Goal: Contribute content: Contribute content

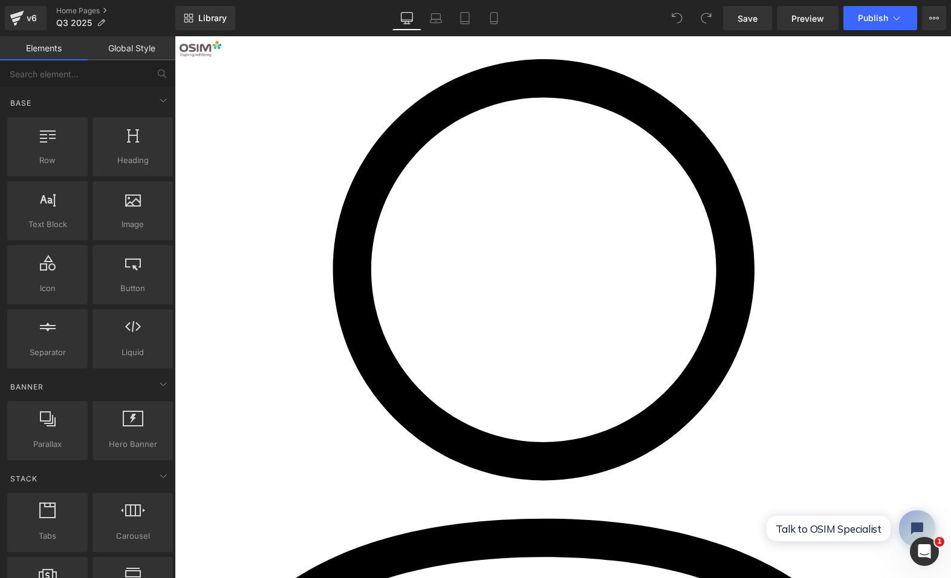
click at [387, 298] on div at bounding box center [563, 307] width 776 height 542
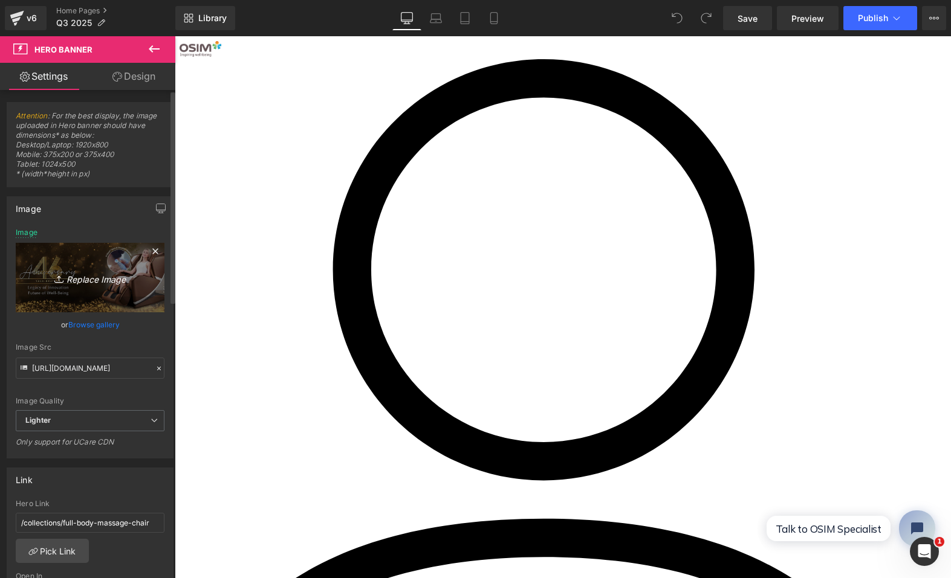
click at [94, 283] on icon "Replace Image" at bounding box center [90, 277] width 97 height 15
click at [93, 282] on icon "Replace Image" at bounding box center [90, 277] width 97 height 15
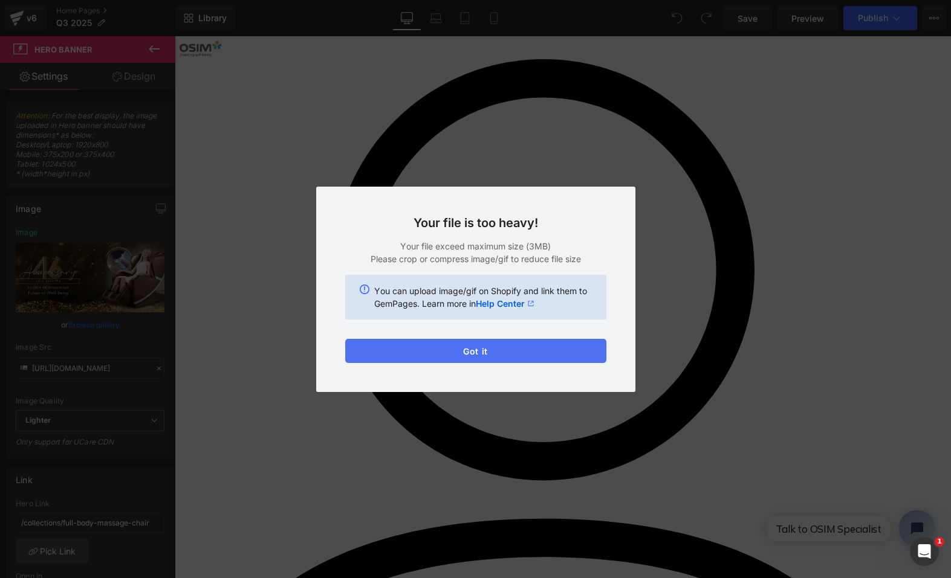
click at [521, 351] on button "Got it" at bounding box center [475, 351] width 261 height 24
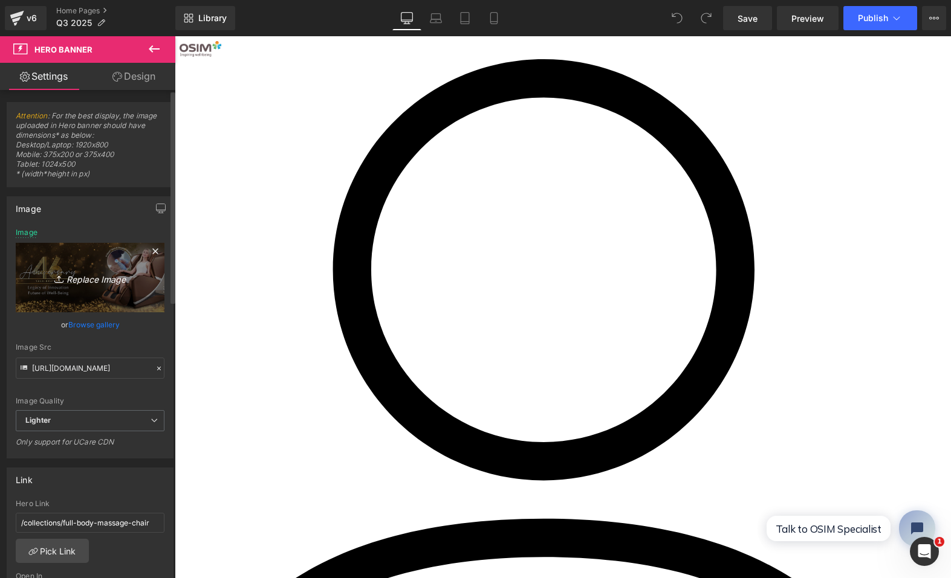
click at [85, 284] on icon "Replace Image" at bounding box center [90, 277] width 97 height 15
click at [79, 283] on icon "Replace Image" at bounding box center [90, 277] width 97 height 15
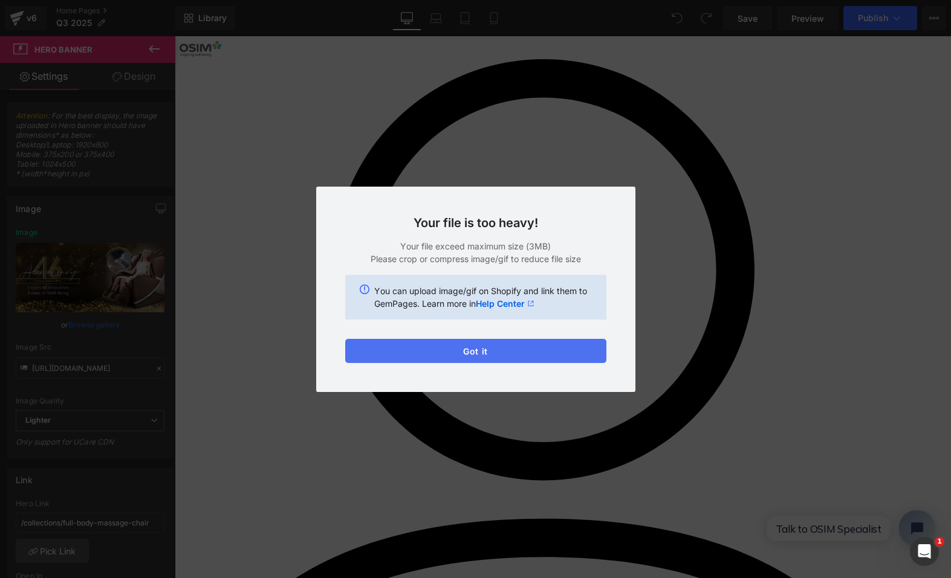
click at [512, 349] on button "Got it" at bounding box center [475, 351] width 261 height 24
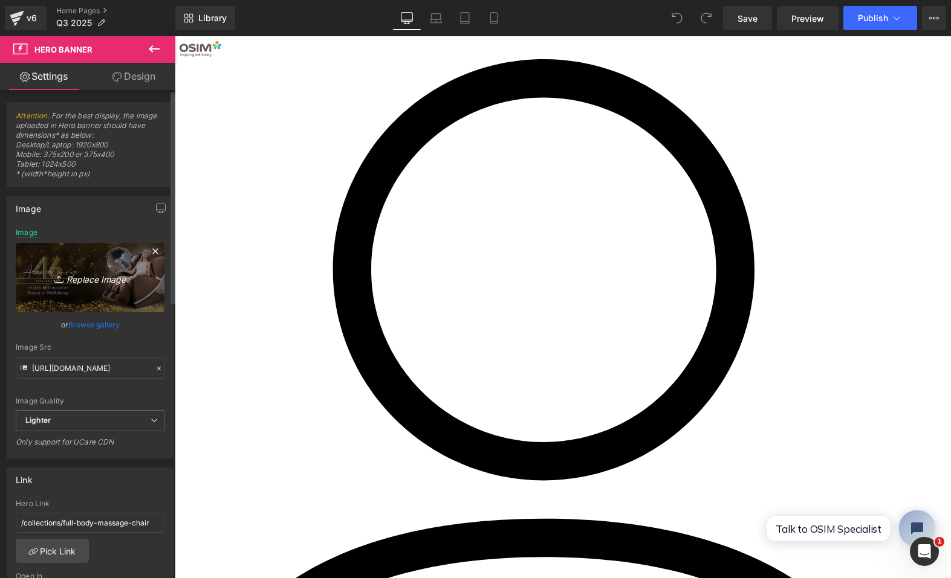
click at [87, 278] on icon "Replace Image" at bounding box center [90, 277] width 97 height 15
click at [96, 279] on icon "Replace Image" at bounding box center [90, 277] width 97 height 15
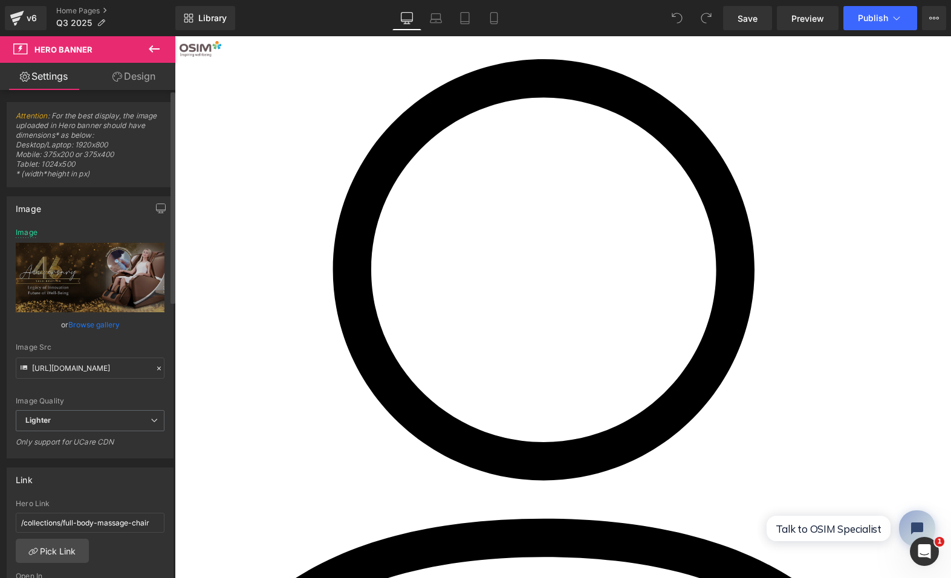
click at [93, 324] on link "Browse gallery" at bounding box center [93, 324] width 51 height 21
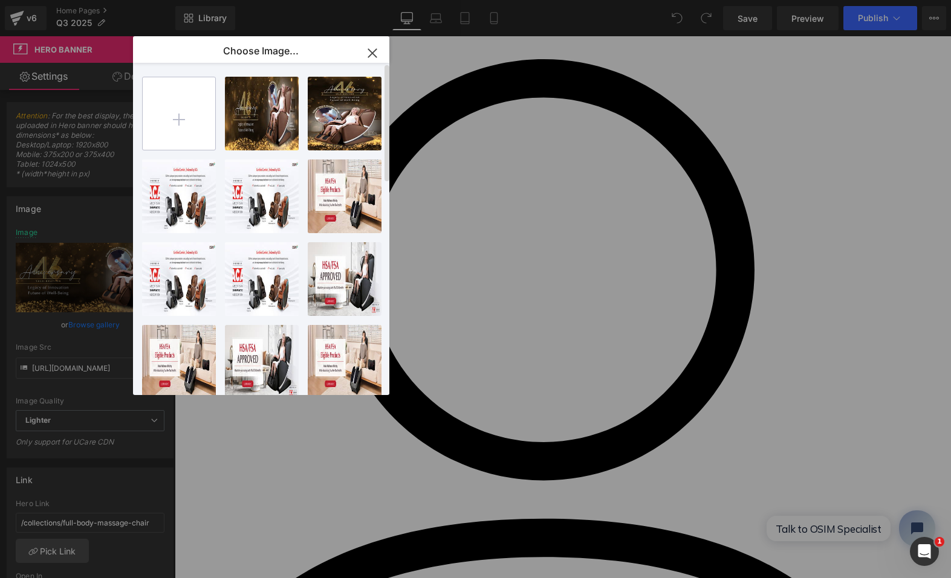
click at [184, 111] on input "file" at bounding box center [179, 113] width 73 height 73
type input "C:\fakepath\Website Banner-01 small.jpg"
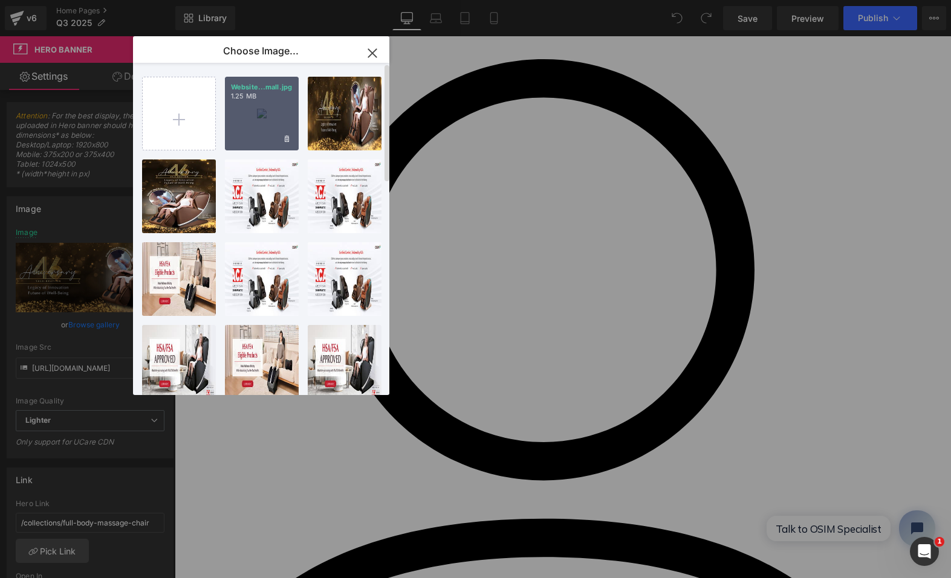
click at [259, 118] on div "Website...mall.jpg 1.25 MB" at bounding box center [262, 114] width 74 height 74
type input "[URL][DOMAIN_NAME]"
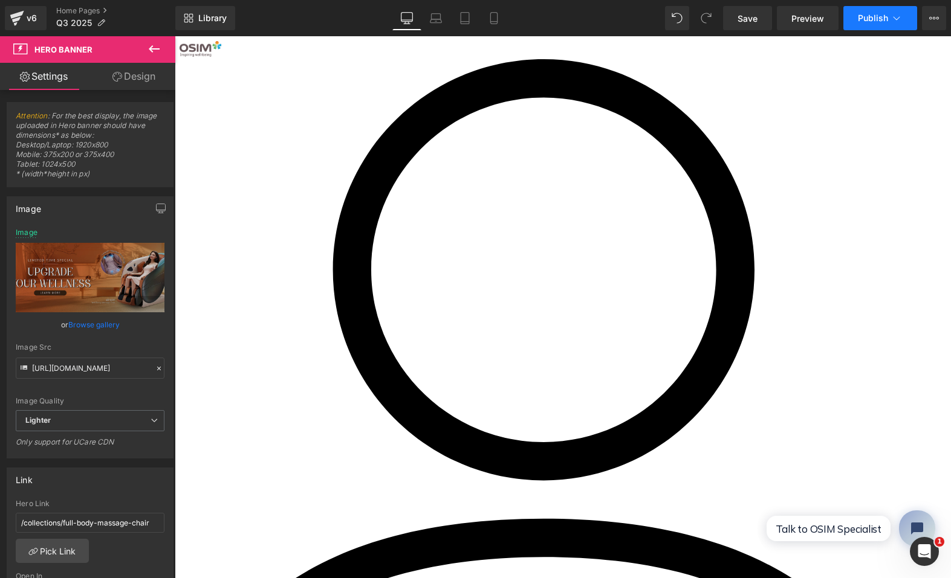
click at [880, 23] on button "Publish" at bounding box center [880, 18] width 74 height 24
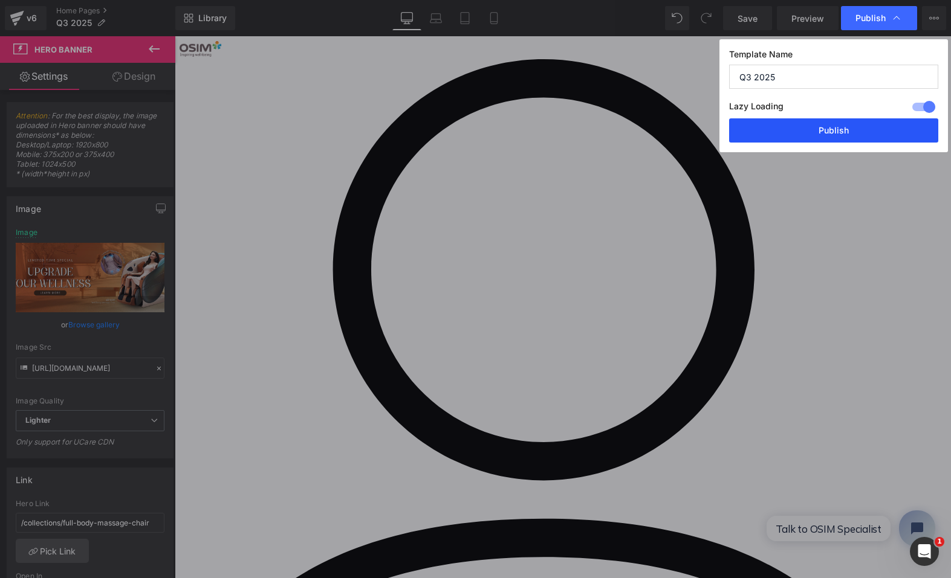
click at [840, 125] on button "Publish" at bounding box center [833, 130] width 209 height 24
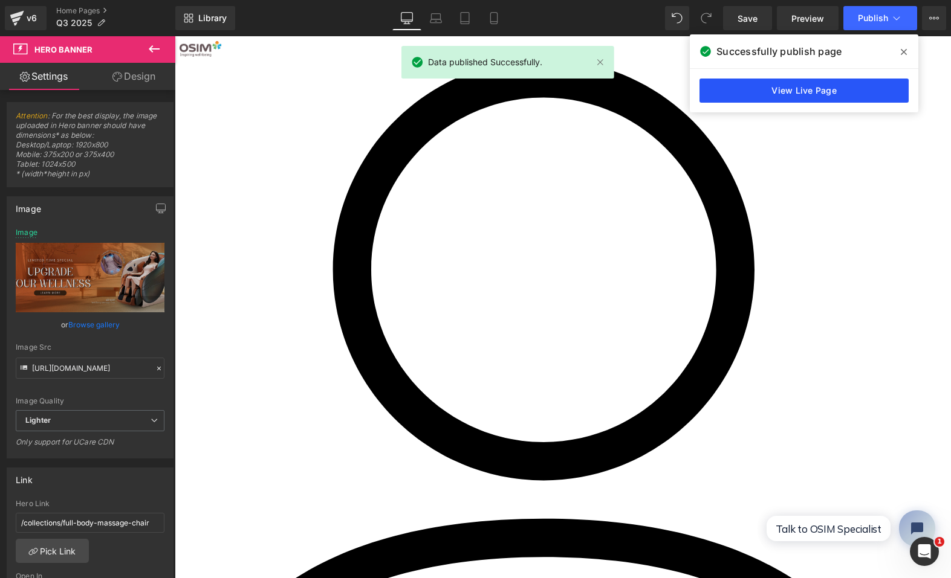
click at [792, 87] on link "View Live Page" at bounding box center [803, 91] width 209 height 24
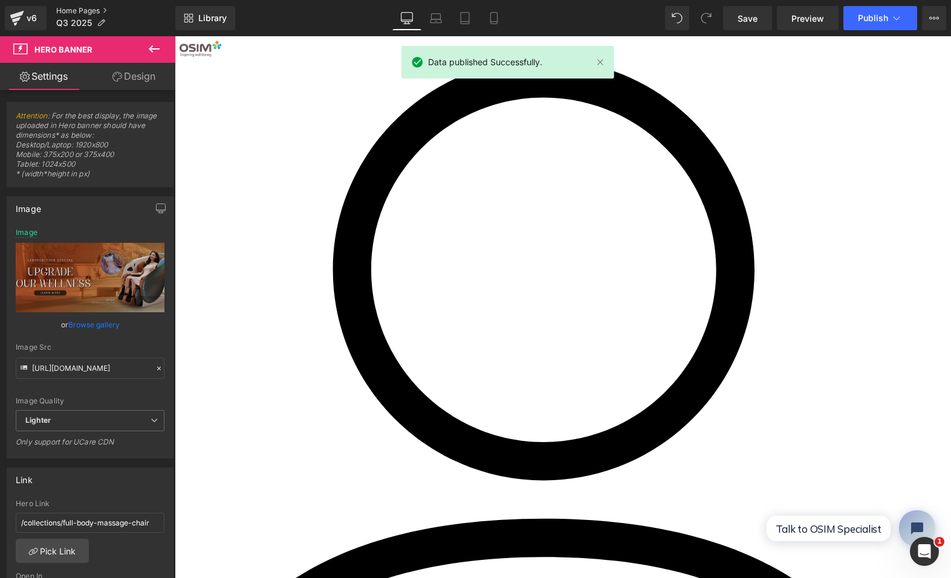
click at [86, 7] on link "Home Pages" at bounding box center [115, 11] width 119 height 10
